Goal: Find contact information: Find contact information

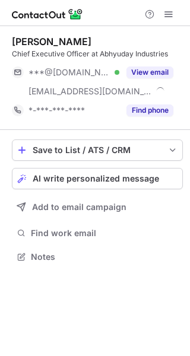
scroll to position [249, 190]
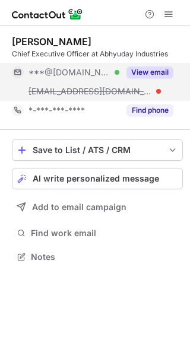
click at [160, 72] on button "View email" at bounding box center [149, 72] width 47 height 12
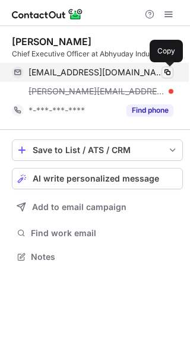
click at [168, 74] on span at bounding box center [167, 72] width 9 height 9
